Goal: Information Seeking & Learning: Learn about a topic

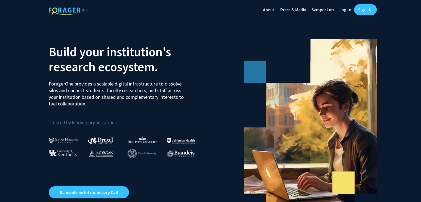
click at [341, 6] on link "Log In" at bounding box center [345, 9] width 17 height 19
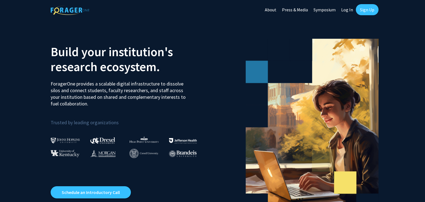
select select
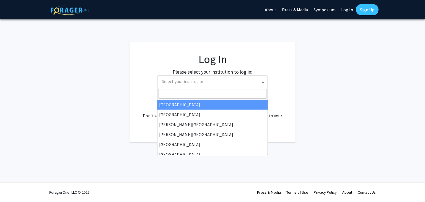
click at [228, 83] on span "Select your institution" at bounding box center [214, 81] width 108 height 11
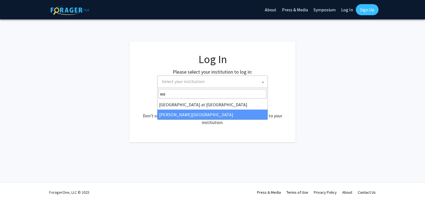
type input "wa"
select select "21"
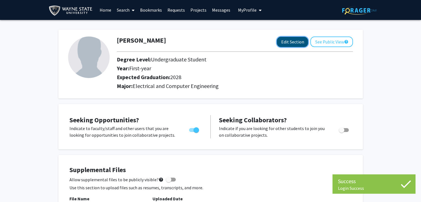
click at [294, 42] on button "Edit Section" at bounding box center [292, 42] width 31 height 10
select select "first-year"
select select "2028"
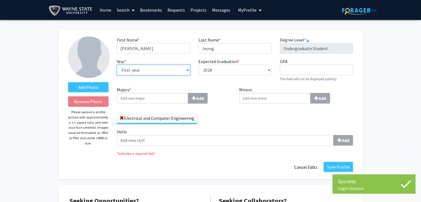
click at [170, 71] on select "--- First-year Sophomore Junior Senior Postbaccalaureate Certificate" at bounding box center [153, 70] width 73 height 11
select select "sophomore"
click at [117, 65] on select "--- First-year Sophomore Junior Senior Postbaccalaureate Certificate" at bounding box center [153, 70] width 73 height 11
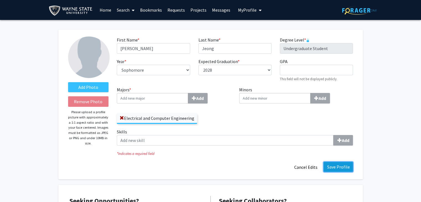
click at [336, 166] on button "Save Profile" at bounding box center [338, 167] width 29 height 10
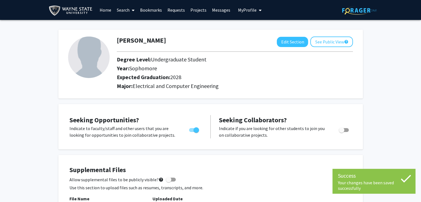
click at [107, 7] on link "Home" at bounding box center [105, 9] width 17 height 19
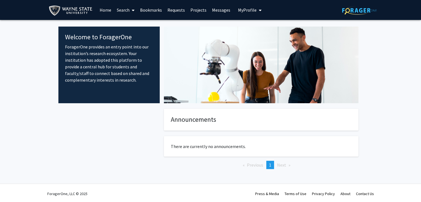
click at [127, 11] on link "Search" at bounding box center [125, 9] width 23 height 19
click at [147, 22] on span "Faculty/Staff" at bounding box center [134, 25] width 41 height 11
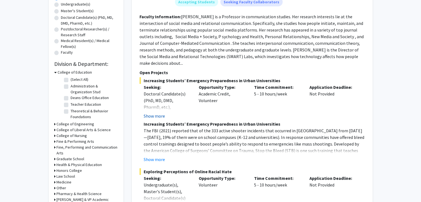
scroll to position [111, 0]
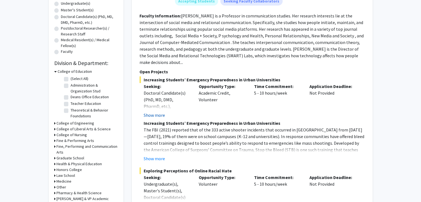
click at [156, 112] on button "Show more" at bounding box center [154, 115] width 21 height 7
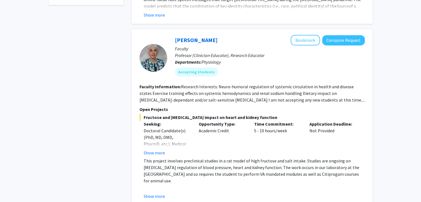
scroll to position [360, 0]
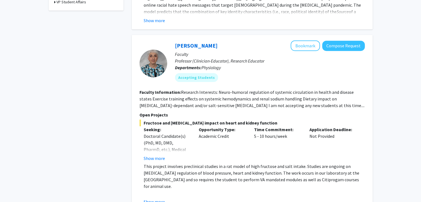
click at [247, 89] on fg-read-more "Research Interests: Neuro-humoral regulation of systemic circulation in health …" at bounding box center [252, 98] width 225 height 19
click at [263, 89] on fg-read-more "Research Interests: Neuro-humoral regulation of systemic circulation in health …" at bounding box center [252, 98] width 225 height 19
click at [251, 89] on fg-read-more "Research Interests: Neuro-humoral regulation of systemic circulation in health …" at bounding box center [252, 98] width 225 height 19
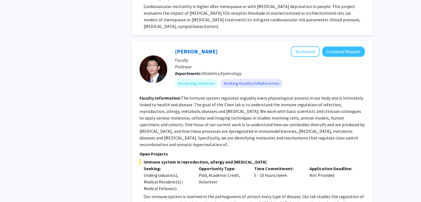
scroll to position [609, 0]
click at [252, 95] on fg-read-more "The immune system regulates arguably every physiological process in our body an…" at bounding box center [252, 121] width 225 height 52
click at [251, 95] on fg-read-more "The immune system regulates arguably every physiological process in our body an…" at bounding box center [252, 121] width 225 height 52
click at [250, 98] on fg-read-more "The immune system regulates arguably every physiological process in our body an…" at bounding box center [252, 121] width 225 height 52
click at [252, 95] on fg-read-more "The immune system regulates arguably every physiological process in our body an…" at bounding box center [252, 121] width 225 height 52
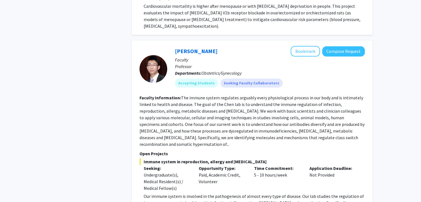
click at [242, 95] on fg-read-more "The immune system regulates arguably every physiological process in our body an…" at bounding box center [252, 121] width 225 height 52
click at [250, 95] on fg-read-more "The immune system regulates arguably every physiological process in our body an…" at bounding box center [252, 121] width 225 height 52
click at [231, 97] on fg-read-more "The immune system regulates arguably every physiological process in our body an…" at bounding box center [252, 121] width 225 height 52
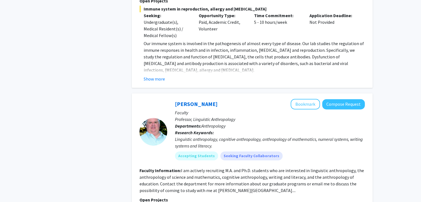
scroll to position [0, 0]
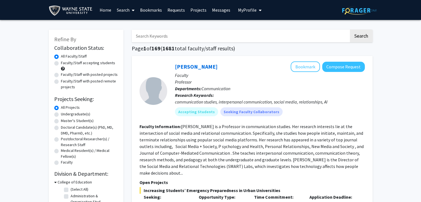
click at [195, 13] on link "Projects" at bounding box center [199, 9] width 22 height 19
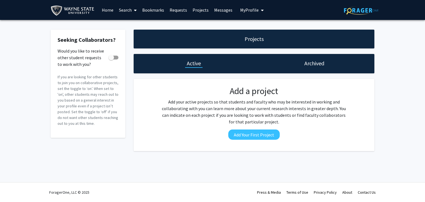
click at [247, 34] on div "Projects" at bounding box center [254, 39] width 241 height 19
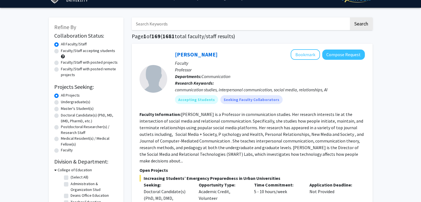
scroll to position [28, 0]
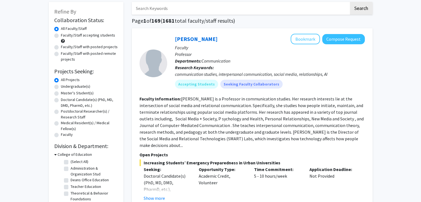
click at [76, 86] on label "Undergraduate(s)" at bounding box center [75, 87] width 29 height 6
click at [65, 86] on input "Undergraduate(s)" at bounding box center [63, 86] width 4 height 4
radio input "true"
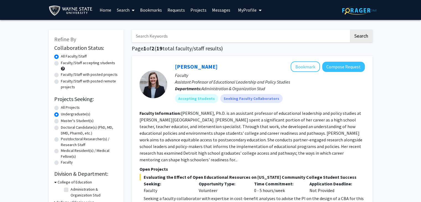
click at [208, 122] on section "Faculty Information: Stacey L. Brockman, Ph.D. is an assistant professor of edu…" at bounding box center [252, 136] width 225 height 53
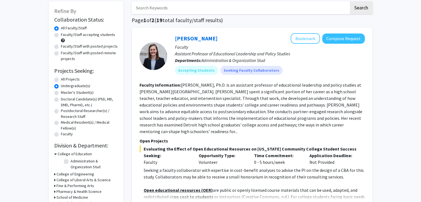
scroll to position [28, 0]
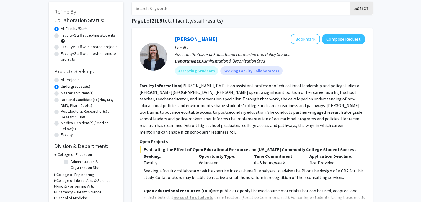
click at [224, 107] on fg-read-more "Stacey L. Brockman, Ph.D. is an assistant professor of educational leadership a…" at bounding box center [251, 109] width 223 height 52
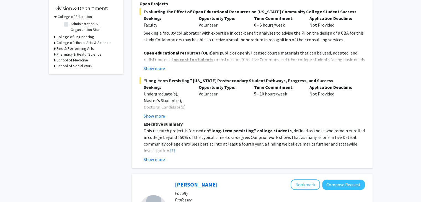
scroll to position [166, 0]
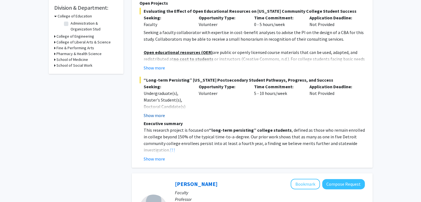
click at [156, 117] on button "Show more" at bounding box center [154, 115] width 21 height 7
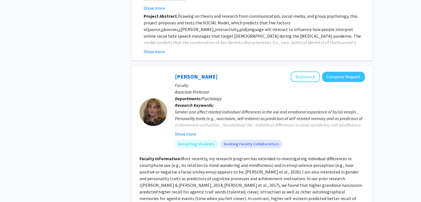
scroll to position [609, 0]
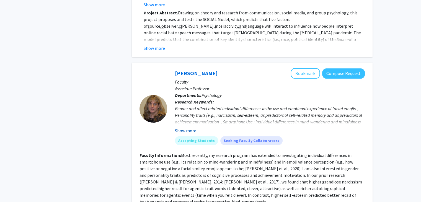
click at [182, 127] on button "Show more" at bounding box center [185, 130] width 21 height 7
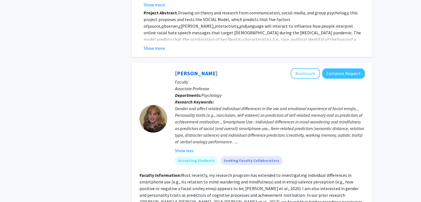
click at [249, 108] on div "Gender and affect related individual differences in the use and emotional exper…" at bounding box center [270, 125] width 190 height 40
click at [263, 105] on div "Gender and affect related individual differences in the use and emotional exper…" at bounding box center [270, 125] width 190 height 40
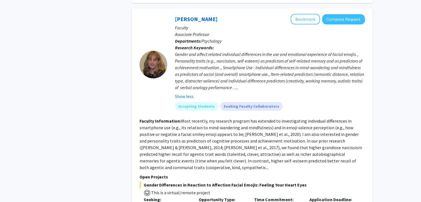
scroll to position [665, 0]
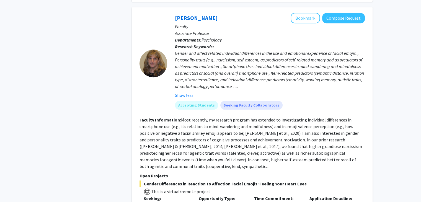
click at [258, 132] on fg-read-more "Most recently, my research program has extended to investigating individual dif…" at bounding box center [251, 143] width 223 height 52
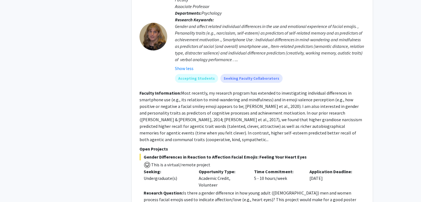
scroll to position [692, 0]
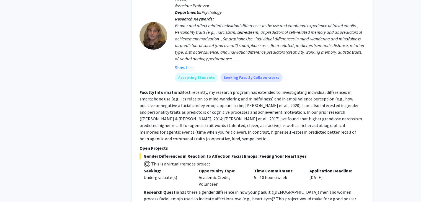
click at [258, 100] on fg-read-more "Most recently, my research program has extended to investigating individual dif…" at bounding box center [251, 115] width 223 height 52
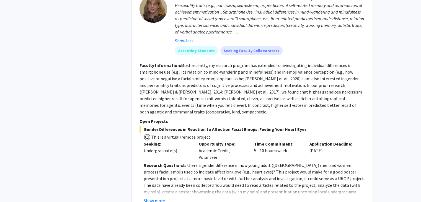
scroll to position [720, 0]
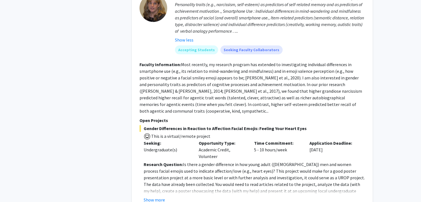
click at [265, 77] on fg-read-more "Most recently, my research program has extended to investigating individual dif…" at bounding box center [251, 88] width 223 height 52
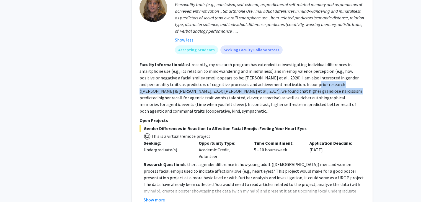
click at [283, 81] on section "Faculty Information: Most recently, my research program has extended to investi…" at bounding box center [252, 87] width 225 height 53
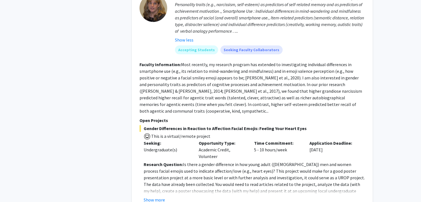
click at [274, 88] on fg-read-more "Most recently, my research program has extended to investigating individual dif…" at bounding box center [251, 88] width 223 height 52
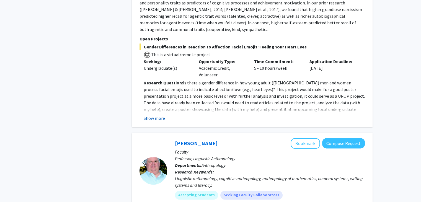
scroll to position [803, 0]
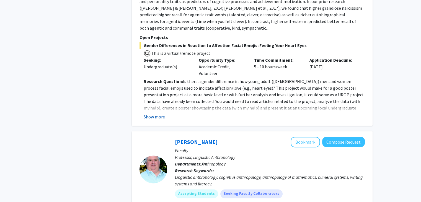
click at [155, 114] on button "Show more" at bounding box center [154, 117] width 21 height 7
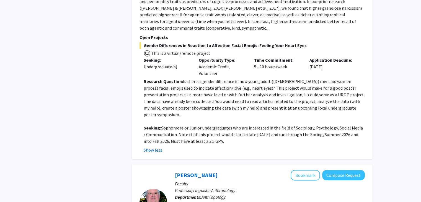
click at [240, 88] on p "Research Question: Is there a gender difference in how young adult (18 to 30 ye…" at bounding box center [254, 98] width 221 height 40
click at [242, 125] on p "Seeking: Sophomore or Junior undergraduates who are interested in the field of …" at bounding box center [254, 135] width 221 height 20
click at [247, 125] on p "Seeking: Sophomore or Junior undergraduates who are interested in the field of …" at bounding box center [254, 135] width 221 height 20
click at [250, 87] on p "Research Question: Is there a gender difference in how young adult (18 to 30 ye…" at bounding box center [254, 98] width 221 height 40
click at [248, 92] on p "Research Question: Is there a gender difference in how young adult (18 to 30 ye…" at bounding box center [254, 98] width 221 height 40
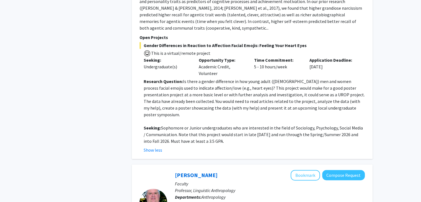
click at [248, 96] on p "Research Question: Is there a gender difference in how young adult (18 to 30 ye…" at bounding box center [254, 98] width 221 height 40
click at [248, 125] on p "Seeking: Sophomore or Junior undergraduates who are interested in the field of …" at bounding box center [254, 135] width 221 height 20
click at [254, 97] on p "Research Question: Is there a gender difference in how young adult (18 to 30 ye…" at bounding box center [254, 98] width 221 height 40
click at [256, 96] on p "Research Question: Is there a gender difference in how young adult (18 to 30 ye…" at bounding box center [254, 98] width 221 height 40
click at [273, 78] on p "Research Question: Is there a gender difference in how young adult (18 to 30 ye…" at bounding box center [254, 98] width 221 height 40
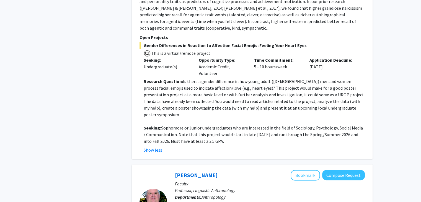
click at [268, 85] on p "Research Question: Is there a gender difference in how young adult (18 to 30 ye…" at bounding box center [254, 98] width 221 height 40
click at [268, 86] on p "Research Question: Is there a gender difference in how young adult (18 to 30 ye…" at bounding box center [254, 98] width 221 height 40
click at [277, 82] on p "Research Question: Is there a gender difference in how young adult (18 to 30 ye…" at bounding box center [254, 98] width 221 height 40
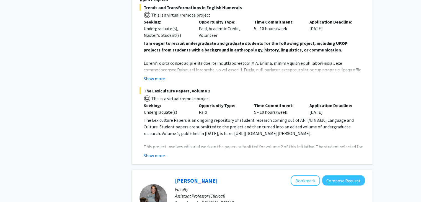
scroll to position [1080, 0]
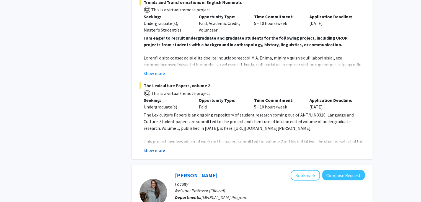
click at [154, 147] on button "Show more" at bounding box center [154, 150] width 21 height 7
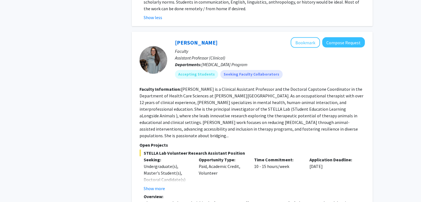
scroll to position [1385, 0]
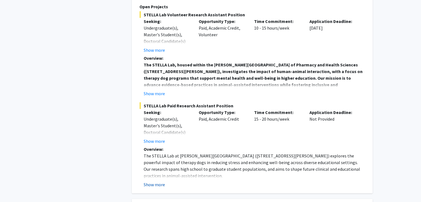
click at [155, 181] on button "Show more" at bounding box center [154, 184] width 21 height 7
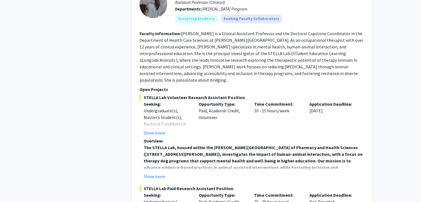
scroll to position [1301, 0]
click at [159, 173] on button "Show more" at bounding box center [154, 176] width 21 height 7
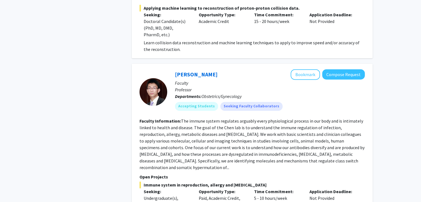
scroll to position [2963, 0]
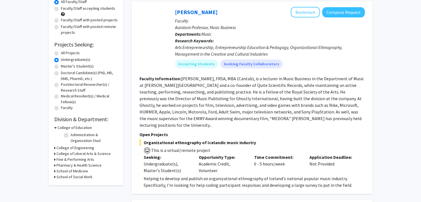
scroll to position [55, 0]
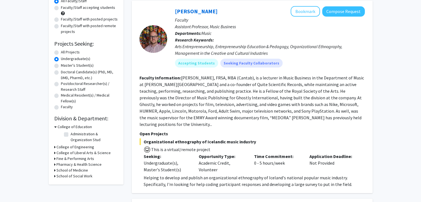
click at [91, 147] on h3 "College of Engineering" at bounding box center [75, 147] width 38 height 6
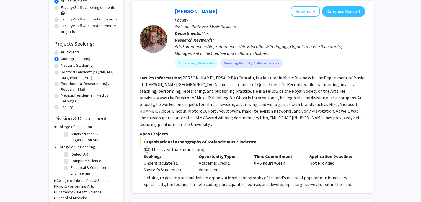
click at [71, 155] on label "(Select All)" at bounding box center [80, 154] width 18 height 6
click at [71, 155] on input "(Select All)" at bounding box center [73, 153] width 4 height 4
checkbox input "true"
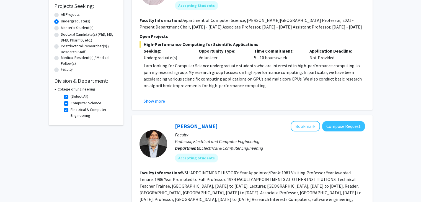
scroll to position [166, 0]
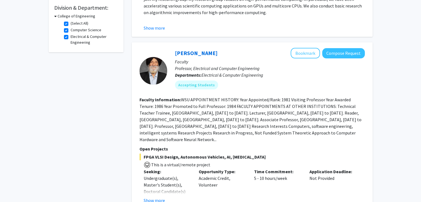
click at [218, 124] on fg-read-more "WSU APPOINTMENT HISTORY: Year Appointed/Rank: 1981 Visiting Professor Year Awar…" at bounding box center [251, 119] width 222 height 45
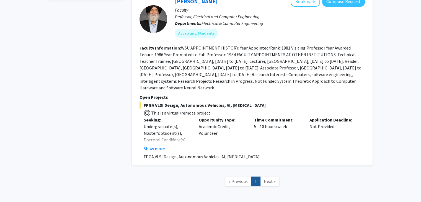
scroll to position [222, 0]
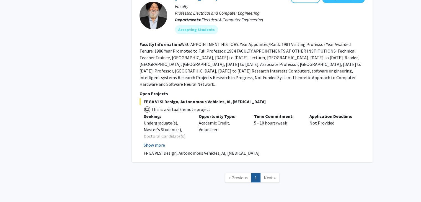
click at [159, 145] on button "Show more" at bounding box center [154, 145] width 21 height 7
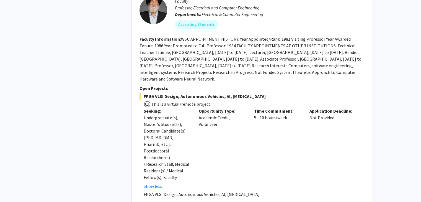
scroll to position [194, 0]
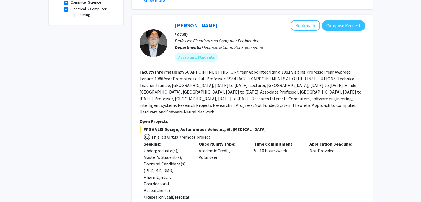
click at [191, 129] on span "FPGA VLSI Design, Autonomous Vehicles, AI, Genetic Diseases" at bounding box center [252, 129] width 225 height 7
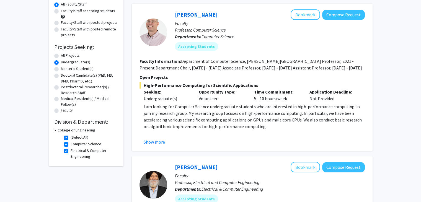
scroll to position [28, 0]
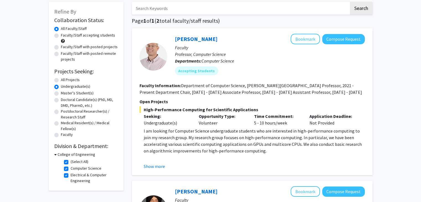
click at [155, 161] on fg-read-more "I am looking for Computer Science undergraduate students who are interested in …" at bounding box center [252, 149] width 225 height 42
click at [151, 165] on button "Show more" at bounding box center [154, 166] width 21 height 7
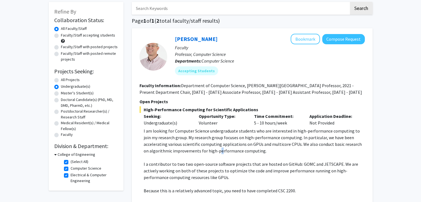
click at [191, 150] on p "I am looking for Computer Science undergraduate students who are interested in …" at bounding box center [254, 141] width 221 height 27
click at [187, 154] on p at bounding box center [254, 157] width 221 height 7
click at [187, 153] on p "I am looking for Computer Science undergraduate students who are interested in …" at bounding box center [254, 141] width 221 height 27
click at [189, 151] on p "I am looking for Computer Science undergraduate students who are interested in …" at bounding box center [254, 141] width 221 height 27
click at [186, 153] on p "I am looking for Computer Science undergraduate students who are interested in …" at bounding box center [254, 141] width 221 height 27
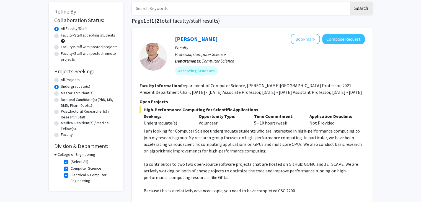
click at [187, 148] on p "I am looking for Computer Science undergraduate students who are interested in …" at bounding box center [254, 141] width 221 height 27
click at [183, 149] on p "I am looking for Computer Science undergraduate students who are interested in …" at bounding box center [254, 141] width 221 height 27
click at [184, 145] on p "I am looking for Computer Science undergraduate students who are interested in …" at bounding box center [254, 141] width 221 height 27
click at [184, 144] on p "I am looking for Computer Science undergraduate students who are interested in …" at bounding box center [254, 141] width 221 height 27
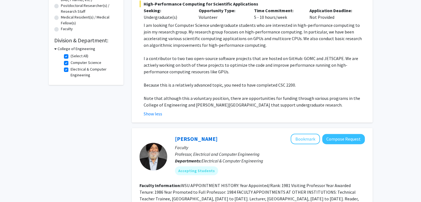
scroll to position [138, 0]
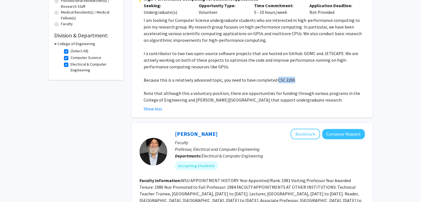
drag, startPoint x: 276, startPoint y: 80, endPoint x: 292, endPoint y: 79, distance: 15.8
click at [292, 79] on p "Because this is a relatively advanced topic, you need to have completed CSC 220…" at bounding box center [254, 80] width 221 height 7
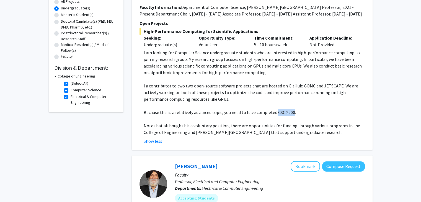
scroll to position [28, 0]
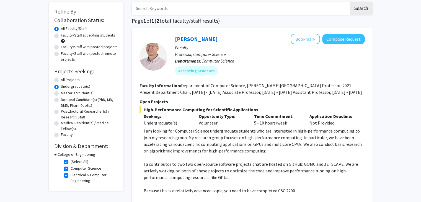
click at [71, 162] on label "(Select All)" at bounding box center [80, 162] width 18 height 6
click at [71, 162] on input "(Select All)" at bounding box center [73, 161] width 4 height 4
checkbox input "false"
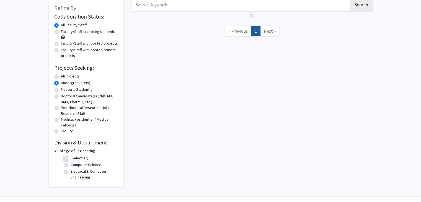
scroll to position [45, 0]
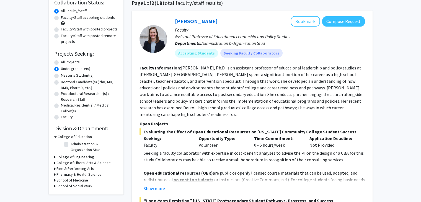
click at [85, 157] on h3 "College of Engineering" at bounding box center [75, 157] width 38 height 6
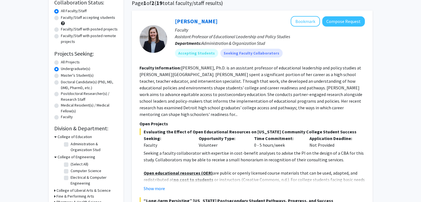
click at [85, 157] on h3 "College of Engineering" at bounding box center [77, 157] width 38 height 6
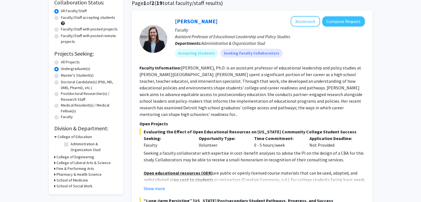
click at [95, 174] on h3 "Pharmacy & Health Science" at bounding box center [78, 175] width 45 height 6
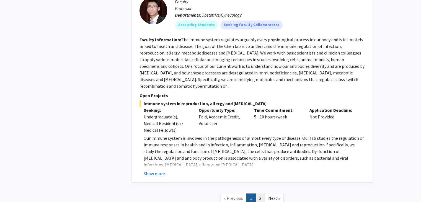
click at [261, 194] on link "2" at bounding box center [260, 199] width 9 height 10
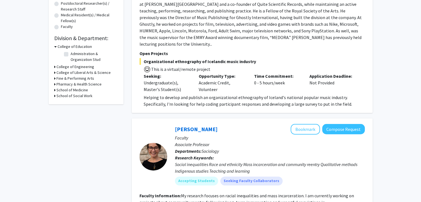
scroll to position [194, 0]
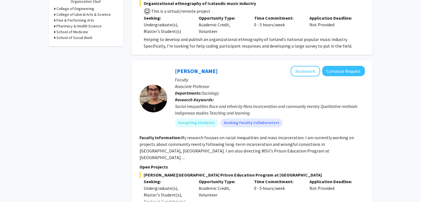
click at [247, 136] on fg-read-more "My research focuses on racial inequalities and mass incarceration. I am current…" at bounding box center [247, 147] width 215 height 25
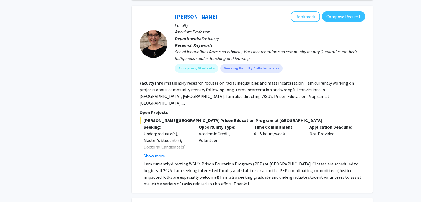
scroll to position [249, 0]
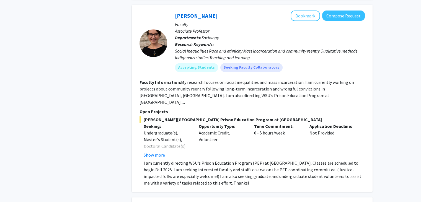
drag, startPoint x: 157, startPoint y: 144, endPoint x: 161, endPoint y: 137, distance: 7.8
click at [157, 152] on button "Show more" at bounding box center [154, 155] width 21 height 7
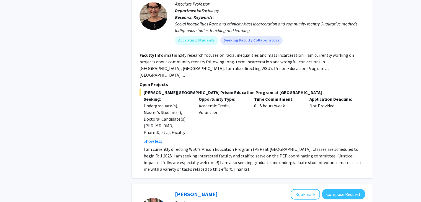
scroll to position [277, 0]
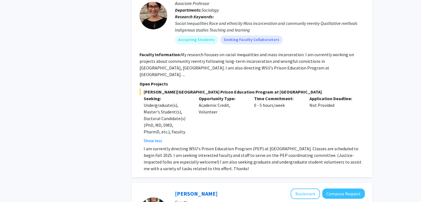
click at [236, 145] on p "I am currently directing WSU's Prison Education Program (PEP) at Macomb Correct…" at bounding box center [254, 158] width 221 height 27
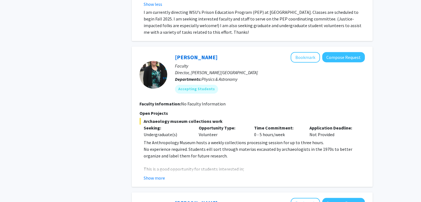
scroll to position [415, 0]
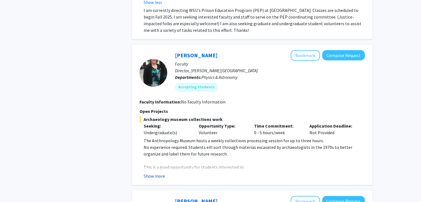
click at [157, 173] on button "Show more" at bounding box center [154, 176] width 21 height 7
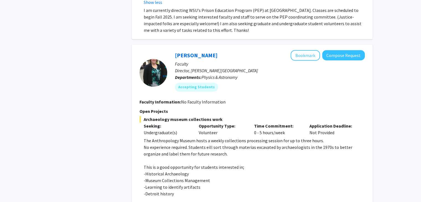
click at [204, 144] on p "No experience required. Students eill sort through materias excavated by archae…" at bounding box center [254, 150] width 221 height 13
click at [199, 164] on p "This is a good opportunity for students interested in;" at bounding box center [254, 167] width 221 height 7
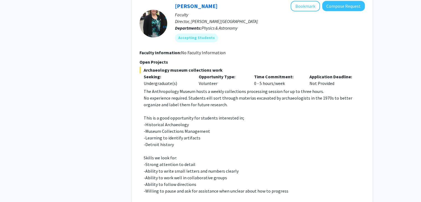
scroll to position [471, 0]
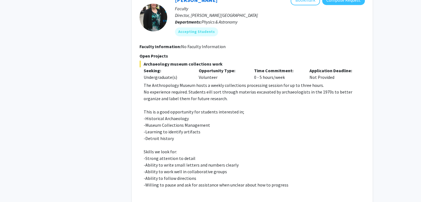
click at [195, 109] on p "This is a good opportunity for students interested in;" at bounding box center [254, 112] width 221 height 7
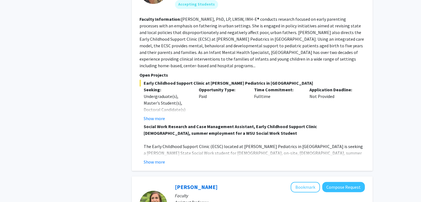
scroll to position [748, 0]
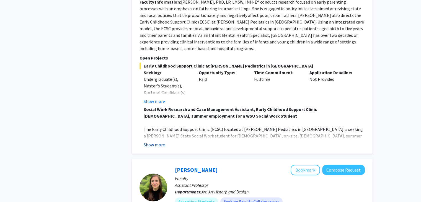
click at [159, 141] on button "Show more" at bounding box center [154, 144] width 21 height 7
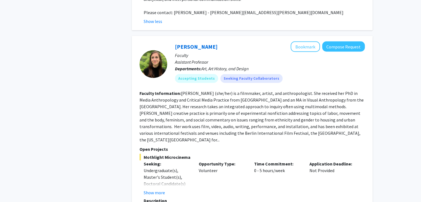
scroll to position [1025, 0]
click at [227, 92] on fg-read-more "Julia Yezbick (she/her) is a filmmaker, artist, and anthropologist. She receive…" at bounding box center [252, 116] width 224 height 52
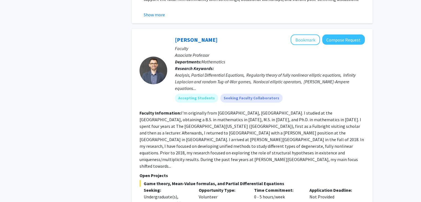
scroll to position [1246, 0]
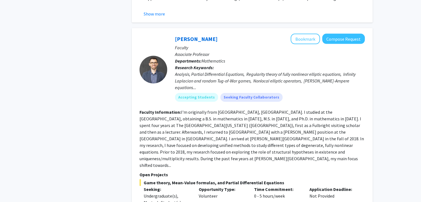
click at [241, 109] on section "Faculty Information: I'm originally from Madrid, Spain. I studied at the Univer…" at bounding box center [252, 139] width 225 height 60
drag, startPoint x: 238, startPoint y: 99, endPoint x: 231, endPoint y: 98, distance: 6.7
click at [238, 109] on fg-read-more "I'm originally from Madrid, Spain. I studied at the Universidad Autonoma de Mad…" at bounding box center [252, 138] width 225 height 59
click at [225, 109] on fg-read-more "I'm originally from Madrid, Spain. I studied at the Universidad Autonoma de Mad…" at bounding box center [252, 138] width 225 height 59
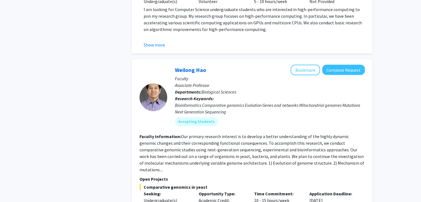
scroll to position [1606, 0]
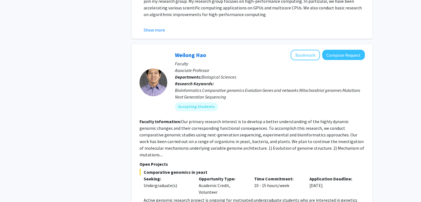
click at [230, 119] on fg-read-more "Our primary research interest is to develop a better understanding of the highl…" at bounding box center [252, 138] width 225 height 39
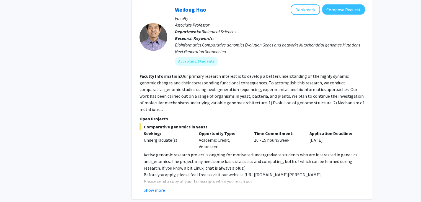
scroll to position [1661, 0]
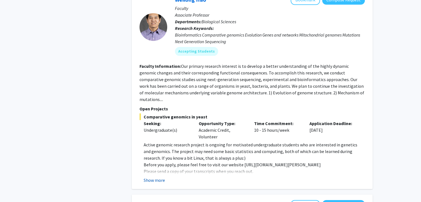
click at [157, 177] on button "Show more" at bounding box center [154, 180] width 21 height 7
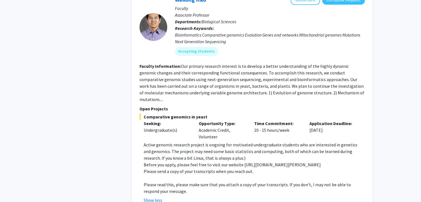
click at [219, 141] on p "Active genomic research project is ongoing for motivated undergraduate students…" at bounding box center [254, 151] width 221 height 20
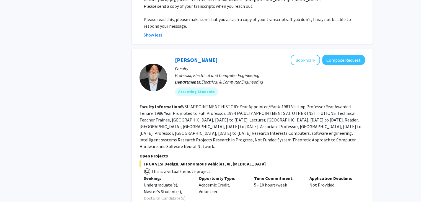
scroll to position [1828, 0]
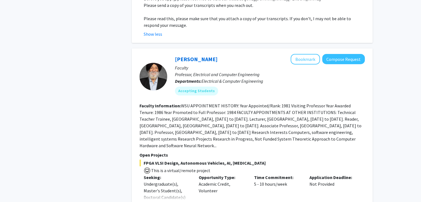
click at [151, 202] on button "Show more" at bounding box center [154, 206] width 21 height 7
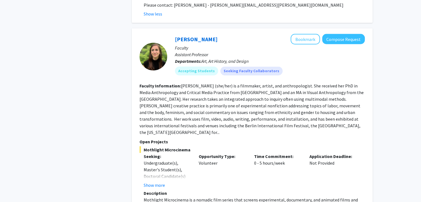
scroll to position [0, 0]
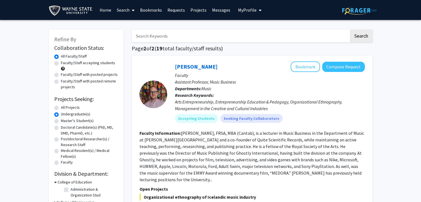
click at [133, 14] on span at bounding box center [132, 10] width 5 height 19
click at [124, 12] on link "Search" at bounding box center [125, 9] width 23 height 19
click at [137, 34] on span "Students" at bounding box center [131, 36] width 34 height 11
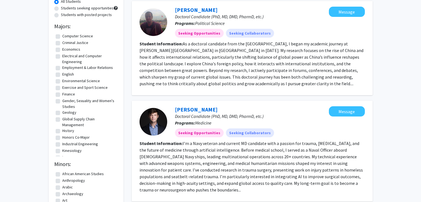
scroll to position [55, 0]
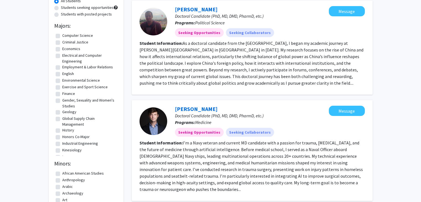
click at [78, 56] on label "Electrical and Computer Engineering" at bounding box center [89, 59] width 54 height 12
click at [66, 56] on input "Electrical and Computer Engineering" at bounding box center [64, 55] width 4 height 4
checkbox input "true"
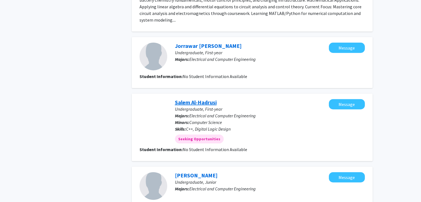
scroll to position [249, 0]
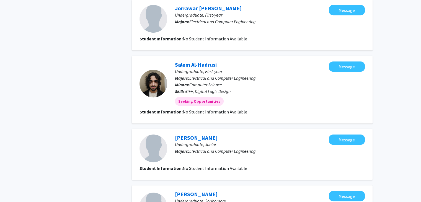
click at [403, 118] on div "Refine By Collaboration Status: All Students Students seeking opportunities Stu…" at bounding box center [210, 149] width 421 height 756
click at [402, 125] on div "Refine By Collaboration Status: All Students Students seeking opportunities Stu…" at bounding box center [210, 149] width 421 height 756
click at [406, 122] on div "Refine By Collaboration Status: All Students Students seeking opportunities Stu…" at bounding box center [210, 149] width 421 height 756
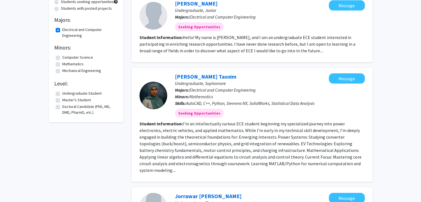
scroll to position [0, 0]
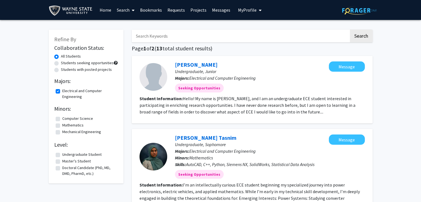
click at [82, 8] on img at bounding box center [72, 10] width 46 height 12
